Goal: Information Seeking & Learning: Find specific fact

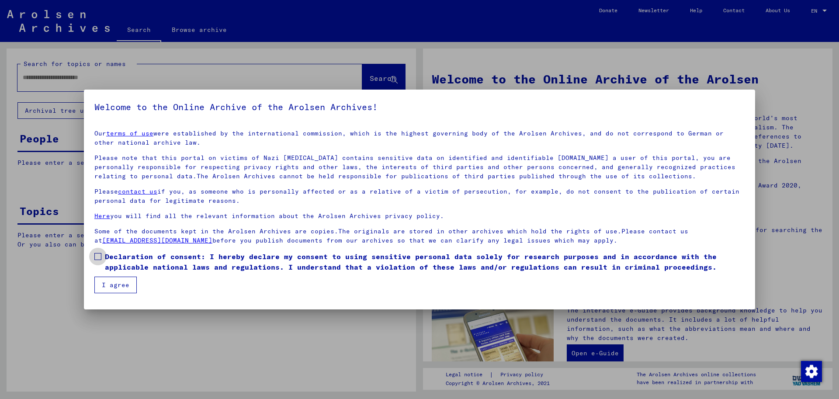
click at [100, 255] on span at bounding box center [97, 256] width 7 height 7
drag, startPoint x: 116, startPoint y: 289, endPoint x: 117, endPoint y: 274, distance: 15.3
click at [117, 285] on button "I agree" at bounding box center [115, 285] width 42 height 17
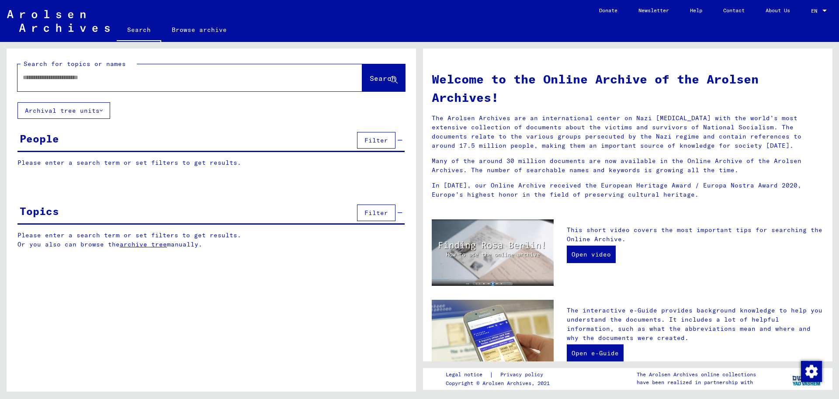
drag, startPoint x: 96, startPoint y: 79, endPoint x: 98, endPoint y: 74, distance: 5.7
click at [97, 77] on input "text" at bounding box center [179, 77] width 313 height 9
type input "**********"
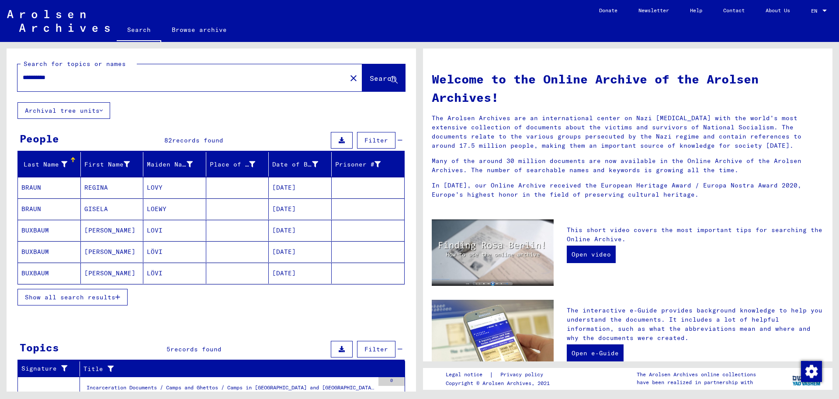
click at [100, 299] on span "Show all search results" at bounding box center [70, 297] width 91 height 8
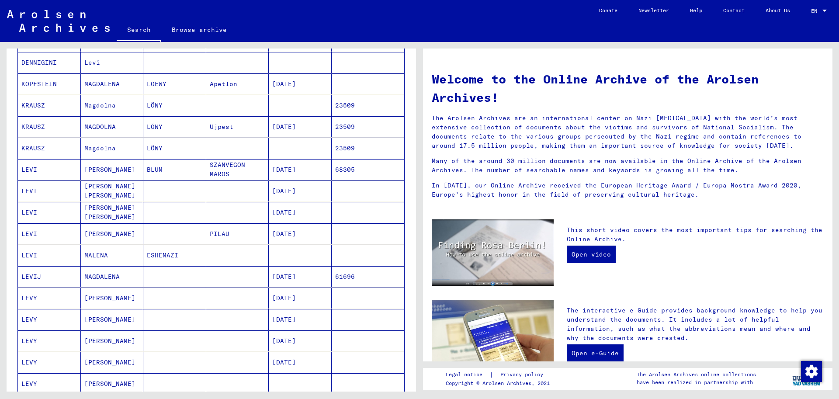
scroll to position [239, 0]
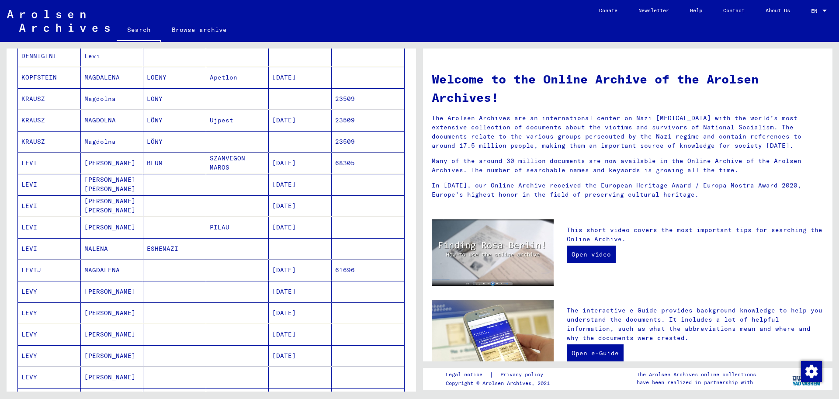
click at [288, 353] on mat-cell "[DATE]" at bounding box center [300, 355] width 63 height 21
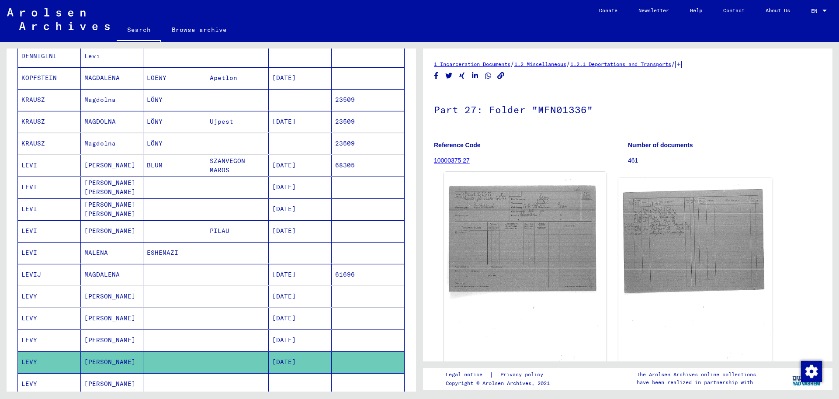
click at [534, 251] on img at bounding box center [525, 284] width 162 height 224
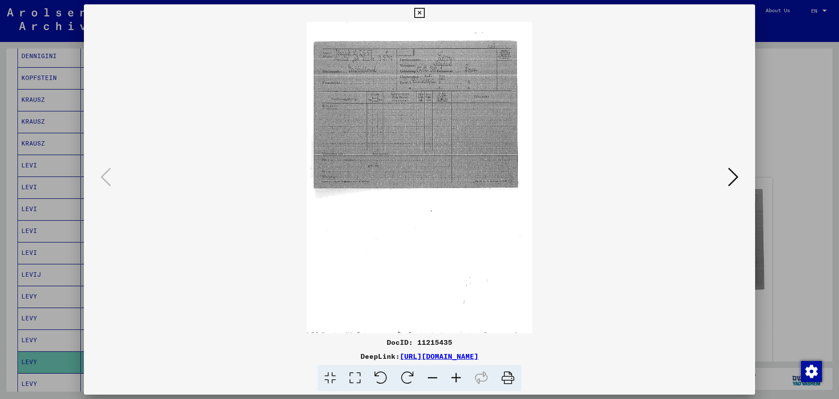
click at [735, 177] on icon at bounding box center [733, 177] width 10 height 21
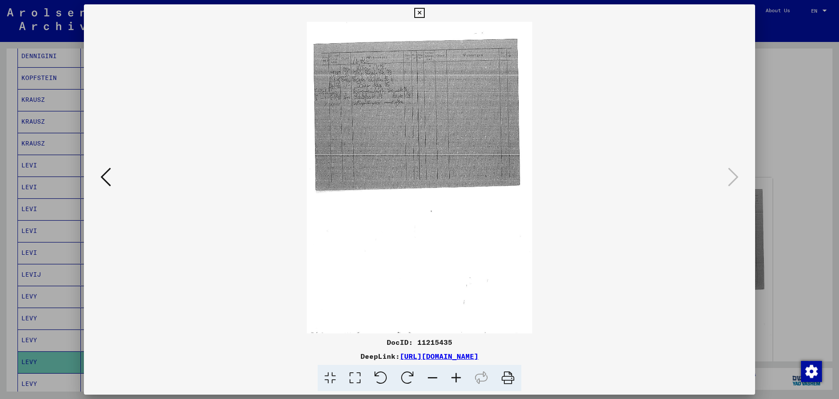
click at [415, 12] on icon at bounding box center [420, 13] width 10 height 10
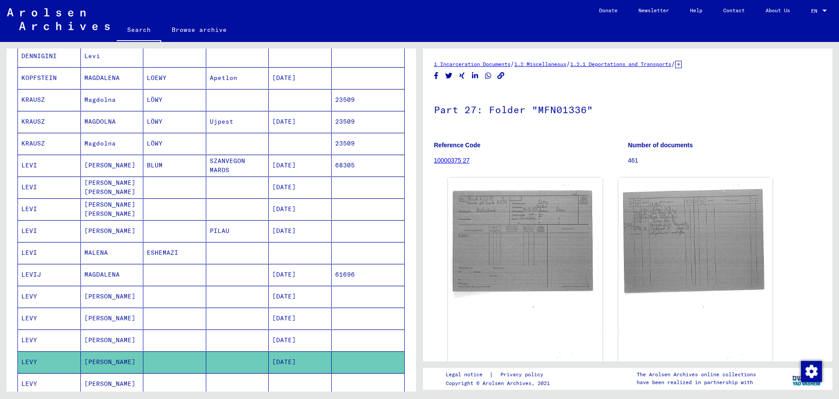
click at [292, 339] on mat-cell "[DATE]" at bounding box center [300, 340] width 63 height 21
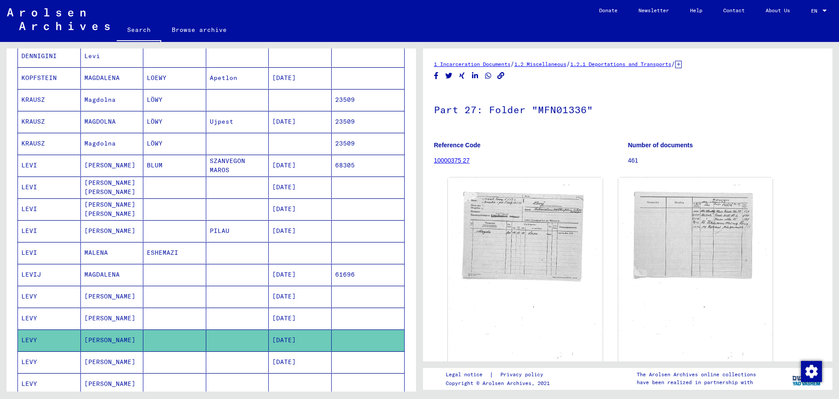
click at [287, 313] on mat-cell "[DATE]" at bounding box center [300, 318] width 63 height 21
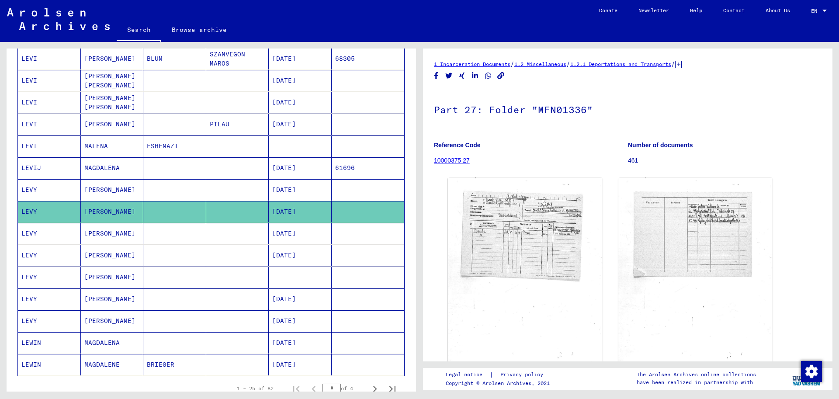
scroll to position [350, 0]
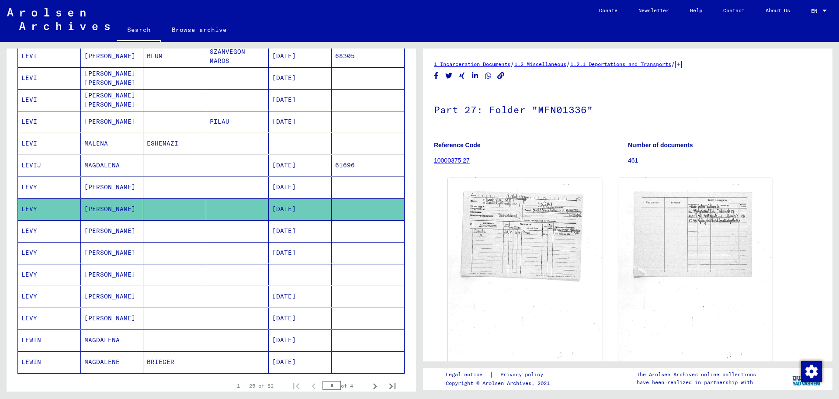
click at [286, 279] on mat-cell at bounding box center [300, 274] width 63 height 21
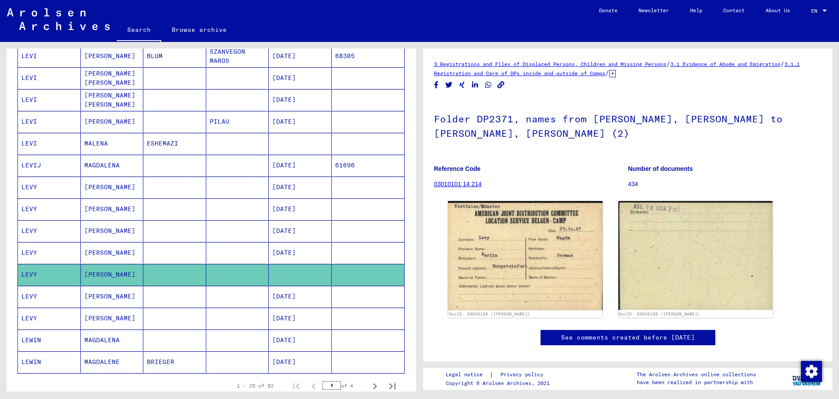
click at [286, 291] on mat-cell "[DATE]" at bounding box center [300, 296] width 63 height 21
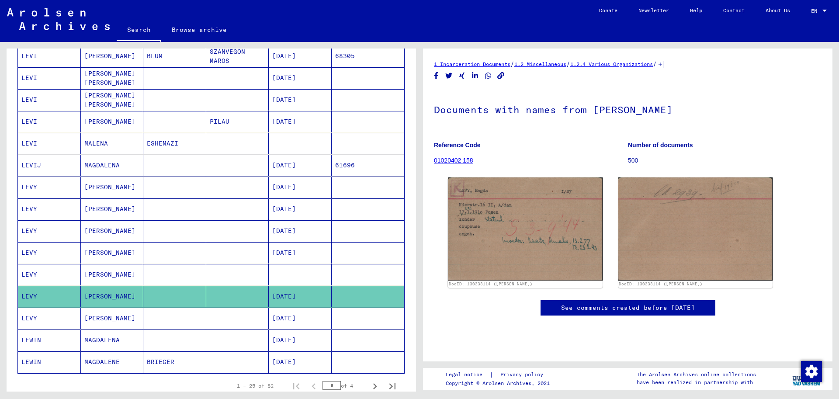
click at [300, 270] on mat-cell at bounding box center [300, 274] width 63 height 21
